Goal: Task Accomplishment & Management: Complete application form

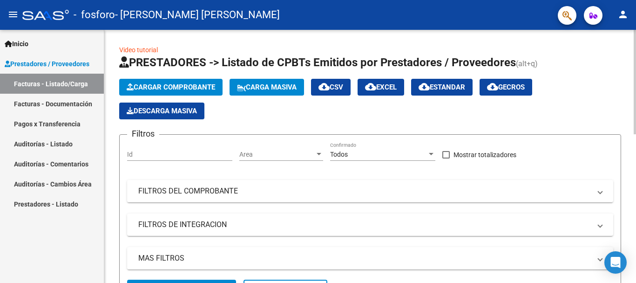
click at [169, 80] on button "Cargar Comprobante" at bounding box center [170, 87] width 103 height 17
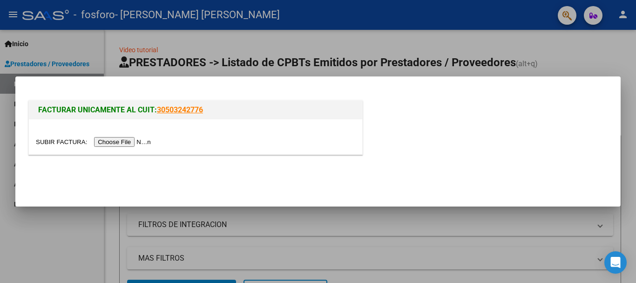
click at [135, 142] on input "file" at bounding box center [95, 142] width 118 height 10
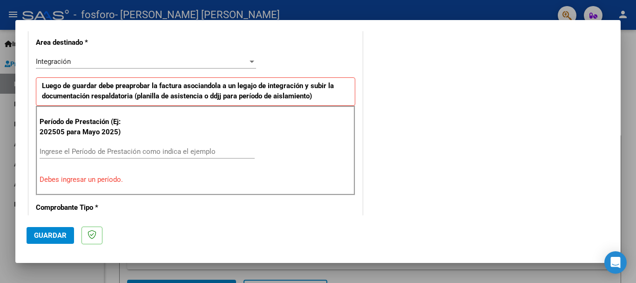
scroll to position [214, 0]
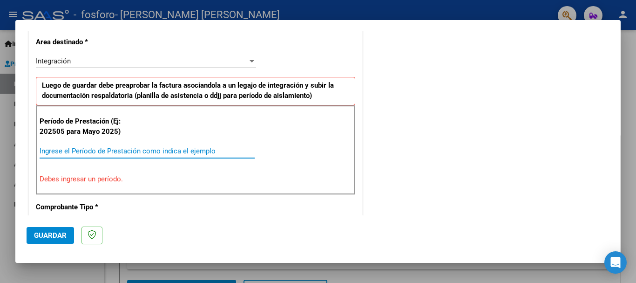
click at [117, 151] on input "Ingrese el Período de Prestación como indica el ejemplo" at bounding box center [147, 151] width 215 height 8
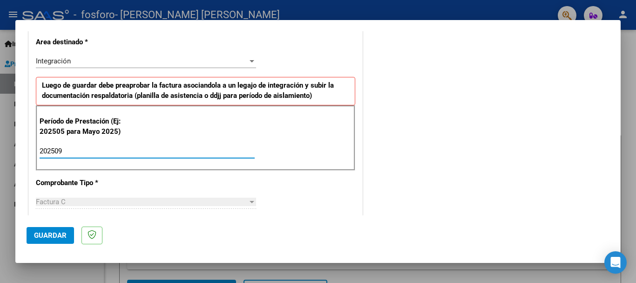
type input "202509"
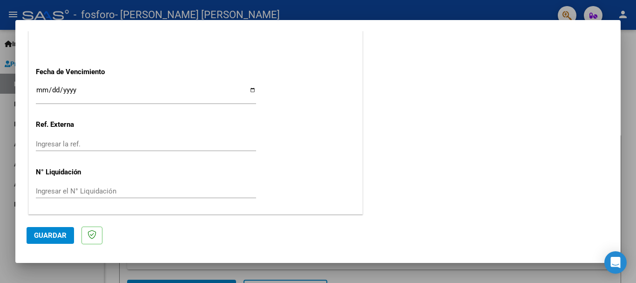
scroll to position [636, 0]
click at [57, 235] on span "Guardar" at bounding box center [50, 235] width 33 height 8
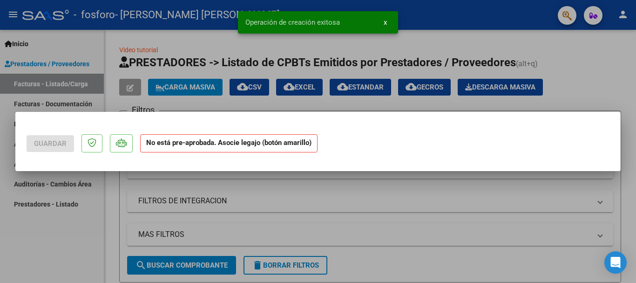
scroll to position [0, 0]
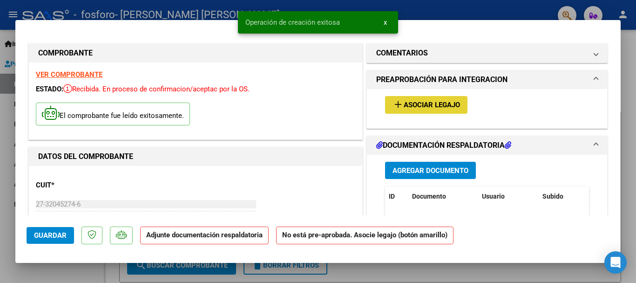
click at [424, 107] on span "Asociar Legajo" at bounding box center [432, 105] width 56 height 8
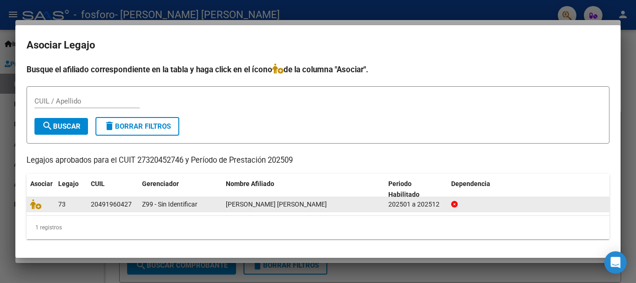
click at [253, 208] on span "[PERSON_NAME] [PERSON_NAME]" at bounding box center [276, 203] width 101 height 7
click at [39, 204] on icon at bounding box center [35, 204] width 11 height 10
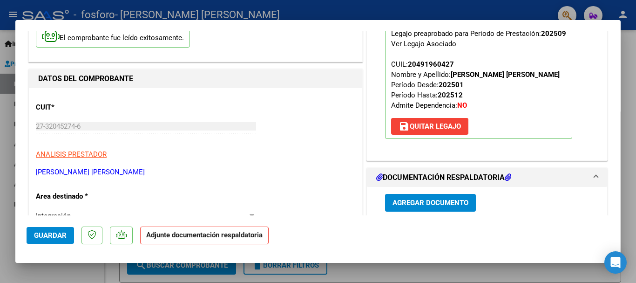
scroll to position [183, 0]
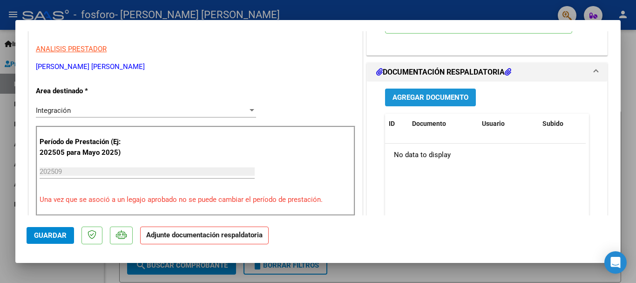
click at [431, 88] on button "Agregar Documento" at bounding box center [430, 96] width 91 height 17
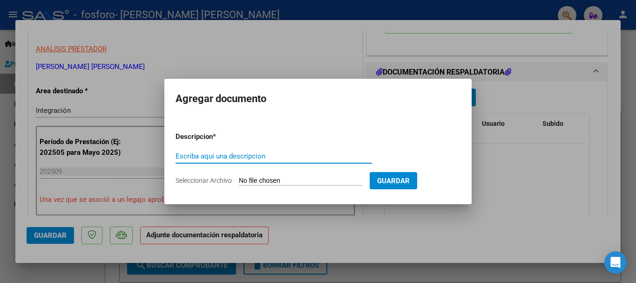
click at [297, 155] on input "Escriba aquí una descripcion" at bounding box center [274, 156] width 196 height 8
type input "FACTURA SEPTIEMBRE"
click at [305, 179] on input "Seleccionar Archivo" at bounding box center [300, 180] width 123 height 9
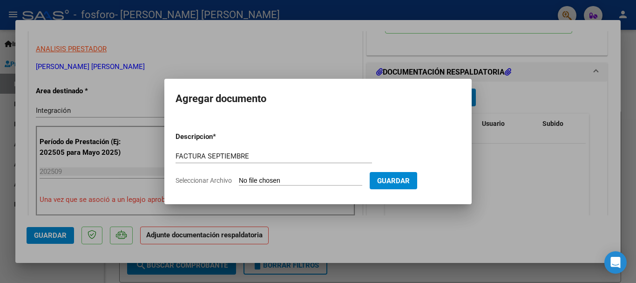
type input "C:\fakepath\27320452746_011_00003_00000856.pdf"
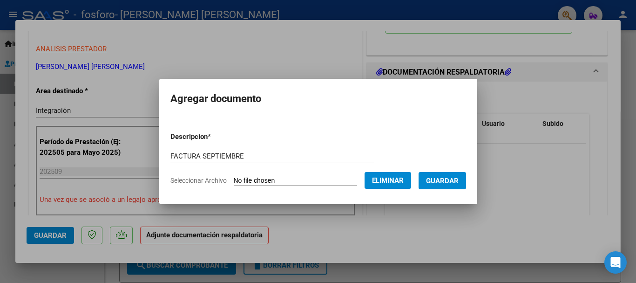
click at [447, 176] on span "Guardar" at bounding box center [442, 180] width 33 height 8
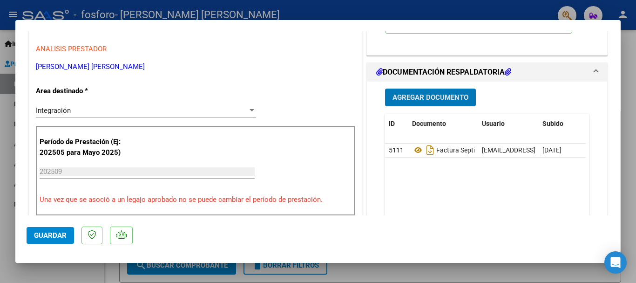
click at [158, 110] on div "Integración" at bounding box center [142, 110] width 212 height 8
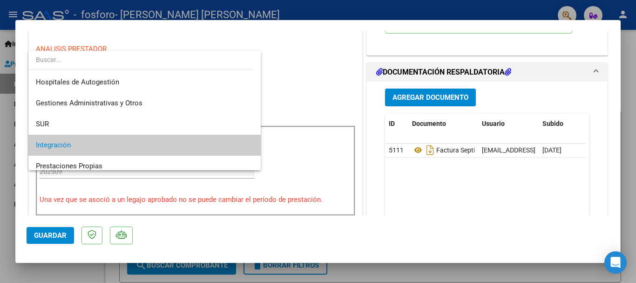
scroll to position [35, 0]
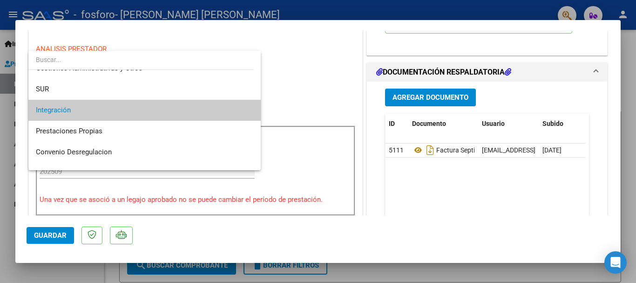
click at [350, 101] on div at bounding box center [318, 141] width 636 height 283
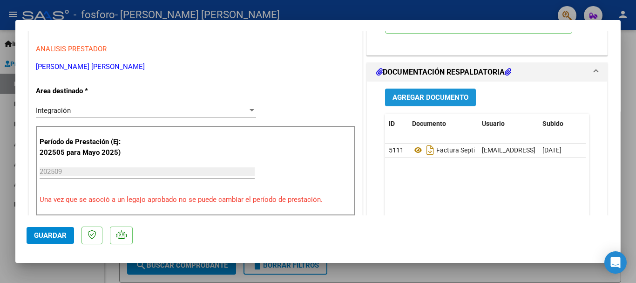
click at [439, 98] on span "Agregar Documento" at bounding box center [431, 98] width 76 height 8
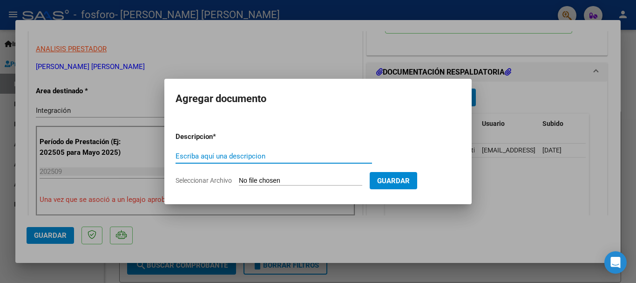
click at [316, 155] on input "Escriba aquí una descripcion" at bounding box center [274, 156] width 196 height 8
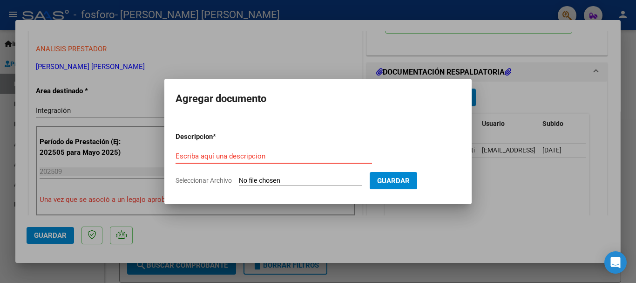
click at [258, 156] on input "Escriba aquí una descripcion" at bounding box center [274, 156] width 196 height 8
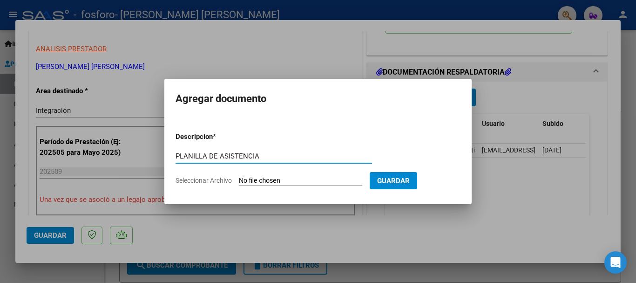
type input "PLANILLA DE ASISTENCIA"
click at [278, 180] on input "Seleccionar Archivo" at bounding box center [300, 180] width 123 height 9
type input "C:\fakepath\septiembre [PERSON_NAME] psicologia.pdf"
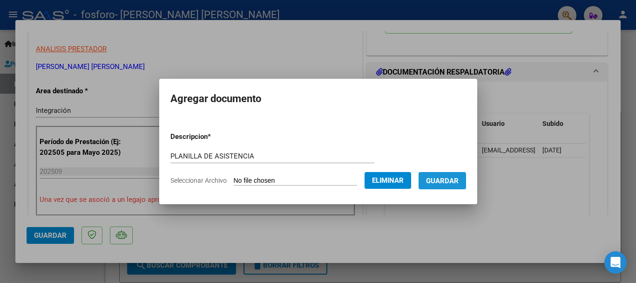
click at [441, 178] on span "Guardar" at bounding box center [442, 180] width 33 height 8
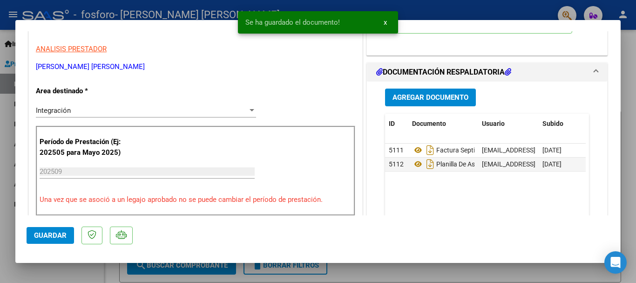
click at [441, 178] on datatable-body "5111 Factura Septiembre [EMAIL_ADDRESS][DOMAIN_NAME] - [PERSON_NAME] [DATE] 511…" at bounding box center [485, 186] width 201 height 87
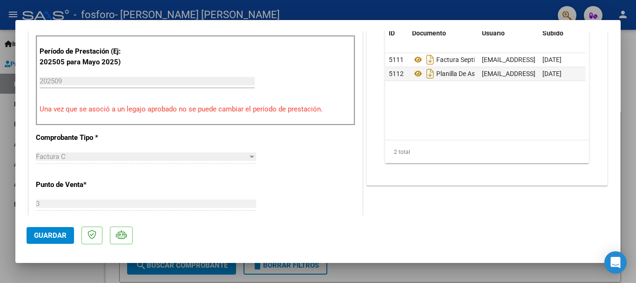
click at [51, 236] on span "Guardar" at bounding box center [50, 235] width 33 height 8
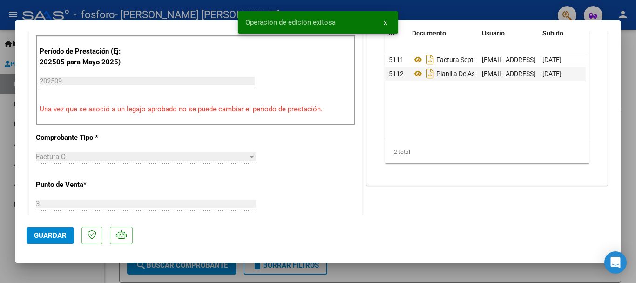
click at [5, 171] on div at bounding box center [318, 141] width 636 height 283
type input "$ 0,00"
